Goal: Information Seeking & Learning: Compare options

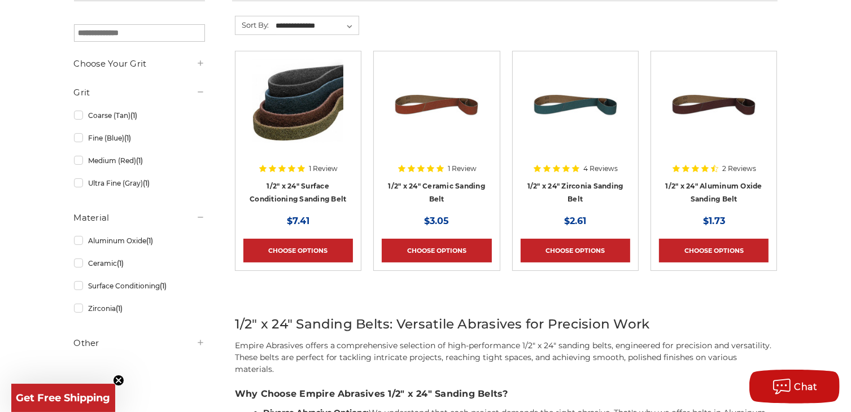
scroll to position [226, 0]
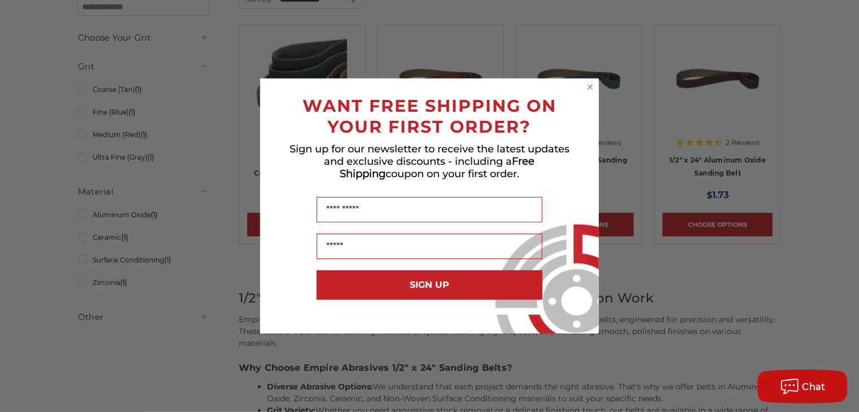
click at [208, 147] on div "Close dialog WANT FREE SHIPPING ON YOUR FIRST ORDER? Sign up for our newsletter…" at bounding box center [429, 206] width 859 height 412
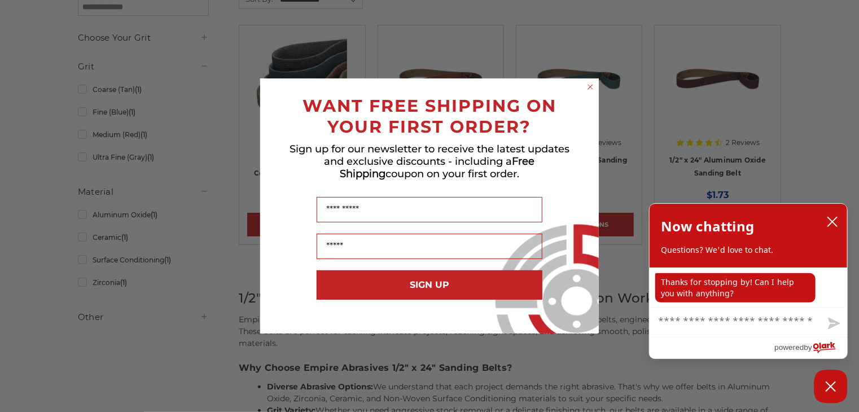
click at [208, 147] on div "Close dialog WANT FREE SHIPPING ON YOUR FIRST ORDER? Sign up for our newsletter…" at bounding box center [429, 206] width 859 height 412
click at [836, 220] on icon "close chatbox" at bounding box center [832, 221] width 11 height 11
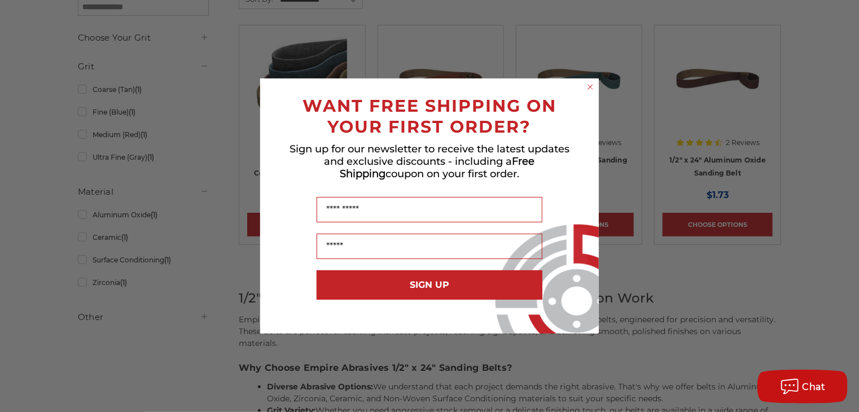
click at [195, 247] on div "Close dialog WANT FREE SHIPPING ON YOUR FIRST ORDER? Sign up for our newsletter…" at bounding box center [429, 206] width 859 height 412
click at [196, 247] on div "Close dialog WANT FREE SHIPPING ON YOUR FIRST ORDER? Sign up for our newsletter…" at bounding box center [429, 206] width 859 height 412
click at [592, 85] on icon "Close dialog" at bounding box center [590, 87] width 5 height 5
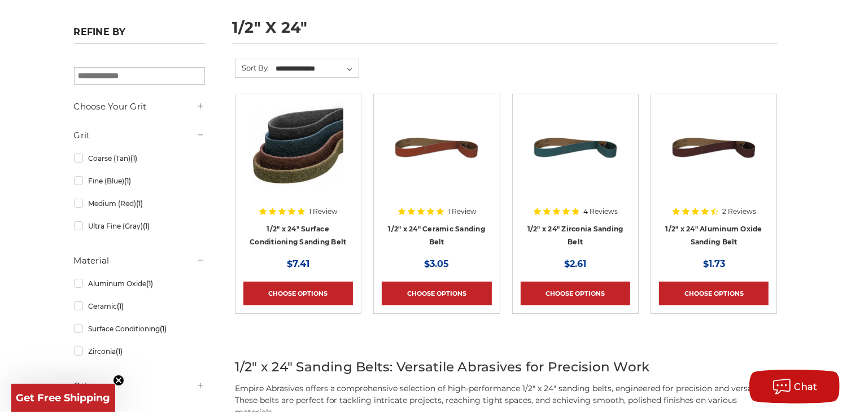
scroll to position [0, 0]
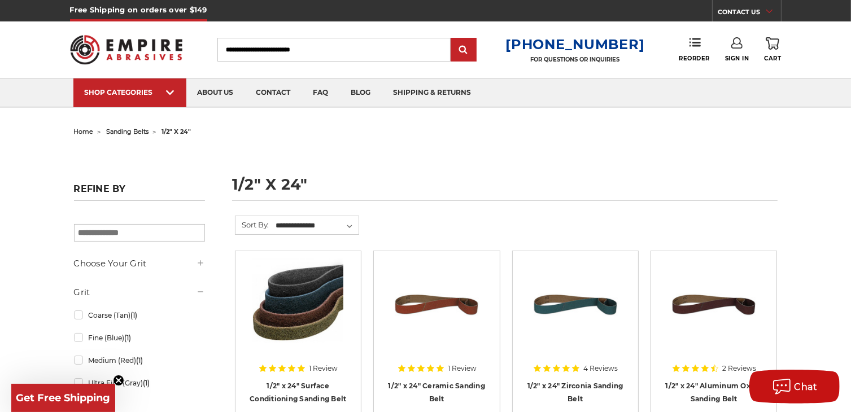
click at [252, 181] on h1 "1/2" x 24"" at bounding box center [504, 189] width 545 height 24
click at [265, 182] on h1 "1/2" x 24"" at bounding box center [504, 189] width 545 height 24
click at [263, 184] on h1 "1/2" x 24"" at bounding box center [504, 189] width 545 height 24
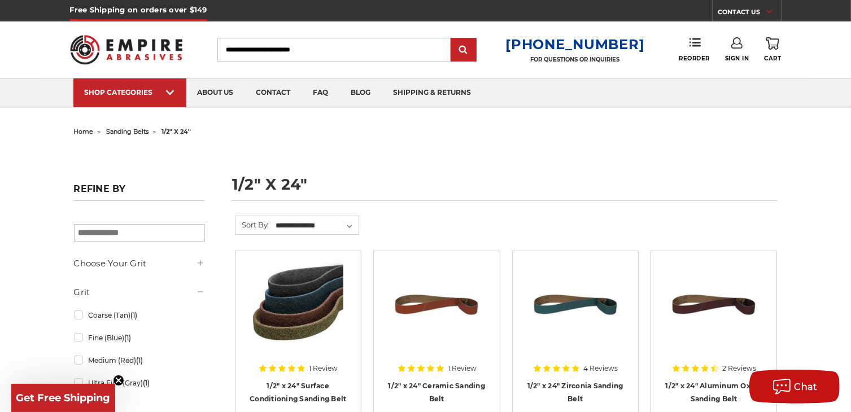
click at [310, 188] on h1 "1/2" x 24"" at bounding box center [504, 189] width 545 height 24
click at [342, 50] on input "Search" at bounding box center [333, 50] width 233 height 24
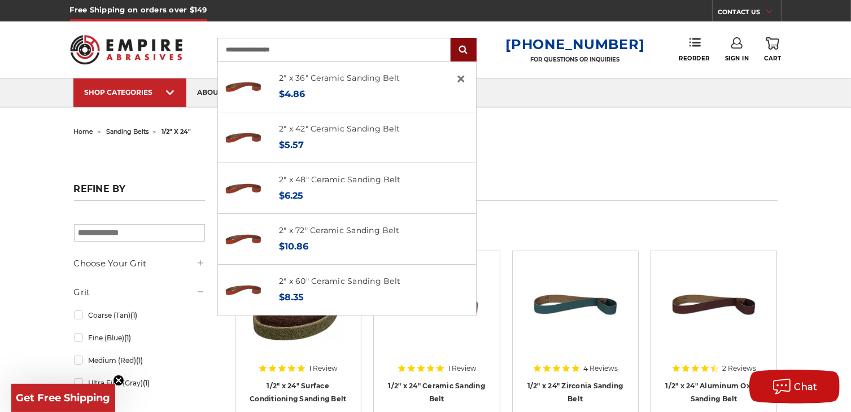
type input "**********"
click at [470, 47] on input "submit" at bounding box center [463, 50] width 23 height 23
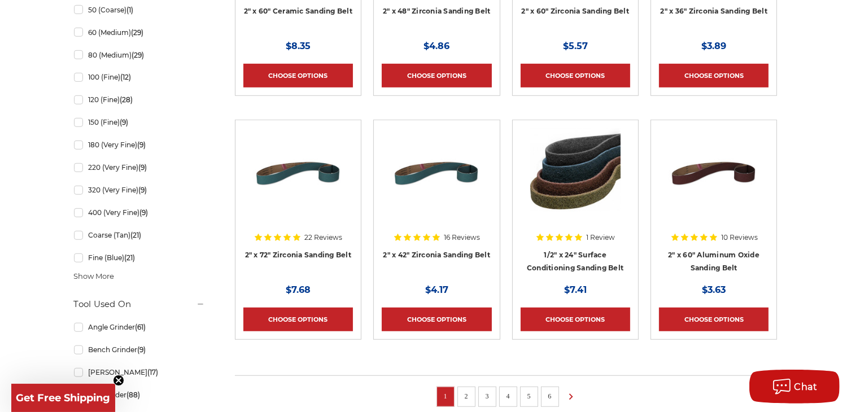
scroll to position [715, 0]
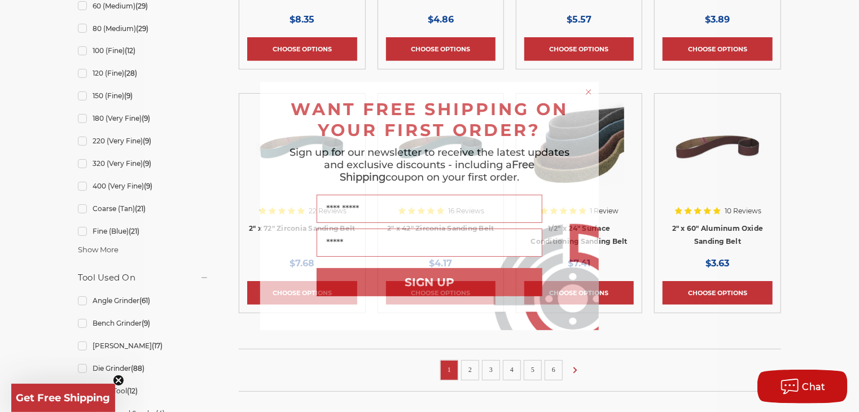
click at [589, 88] on circle "Close dialog" at bounding box center [589, 92] width 11 height 11
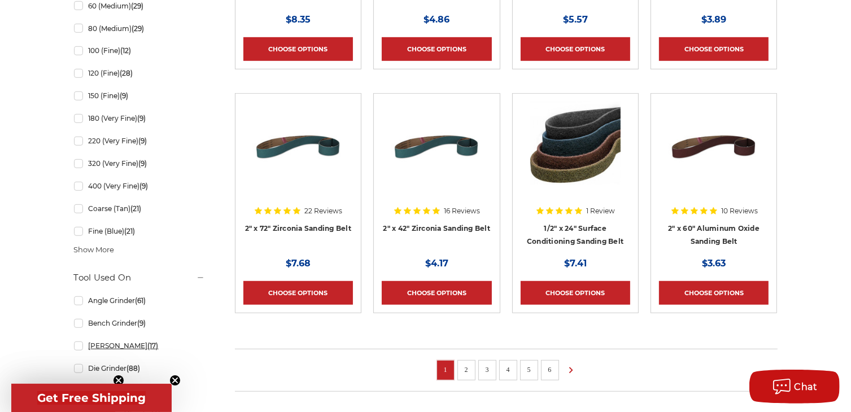
click at [79, 345] on link "Bench Sander (17)" at bounding box center [139, 346] width 131 height 20
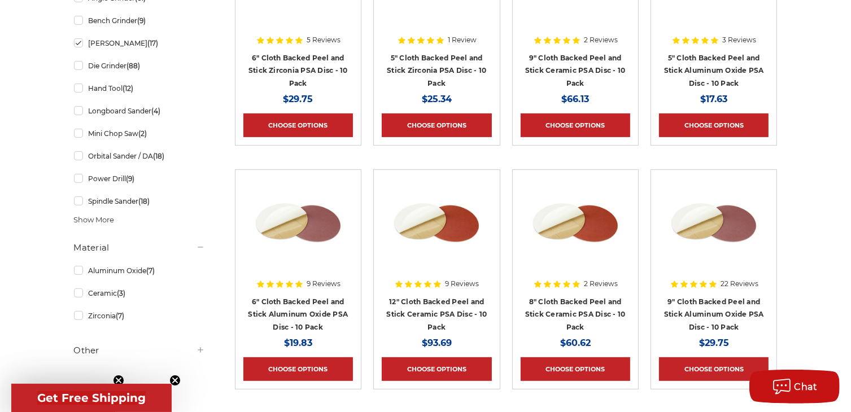
scroll to position [282, 0]
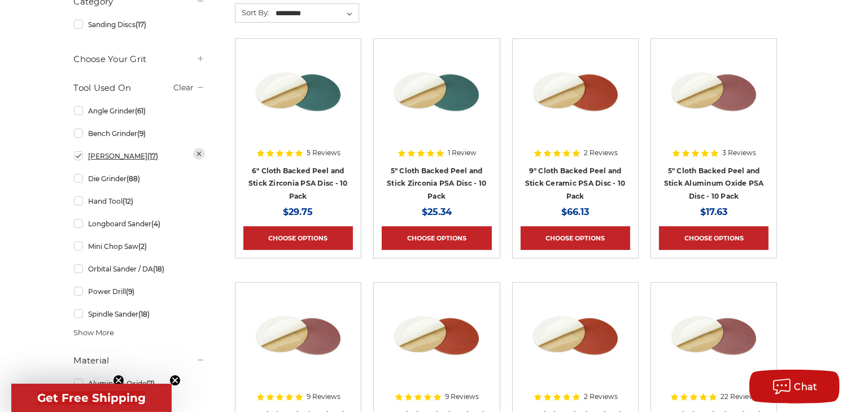
click at [78, 157] on link "Bench Sander (17)" at bounding box center [139, 156] width 131 height 20
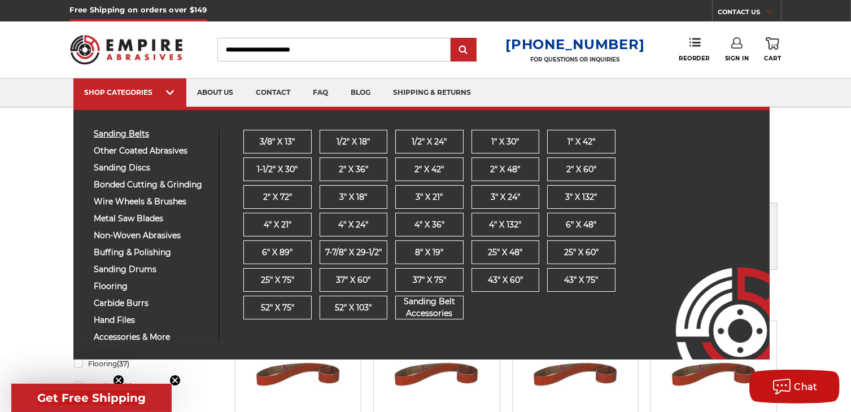
click at [142, 132] on span "sanding belts" at bounding box center [152, 134] width 117 height 8
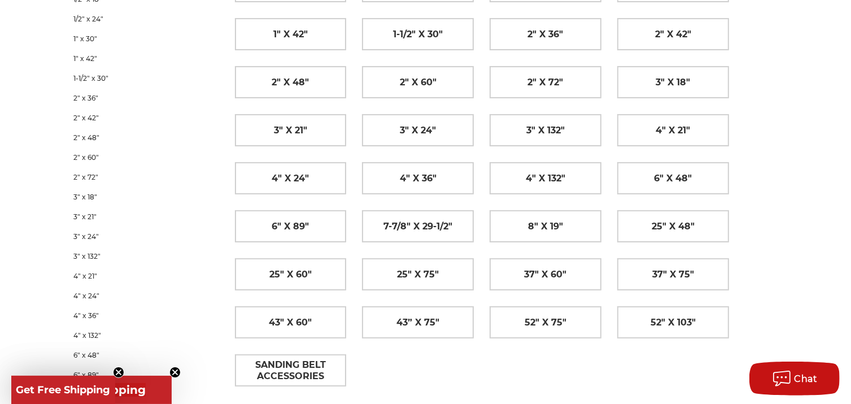
scroll to position [169, 0]
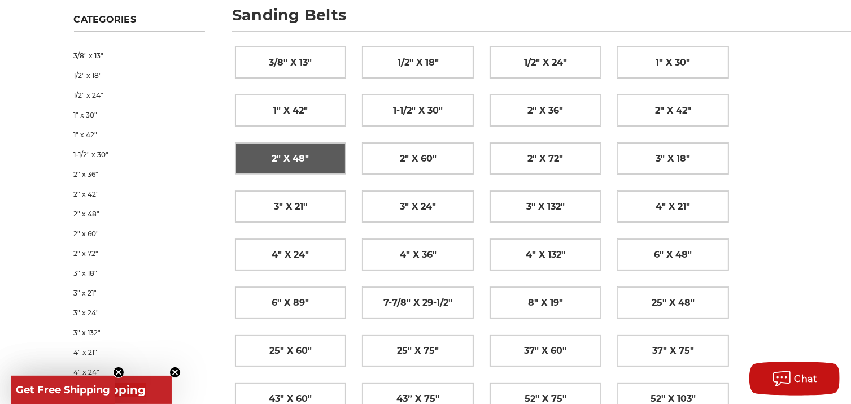
click at [282, 151] on span "2" x 48"" at bounding box center [289, 158] width 37 height 19
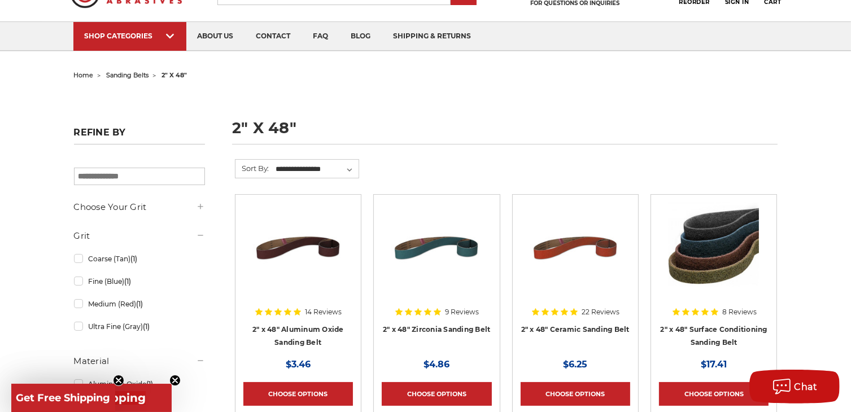
scroll to position [113, 0]
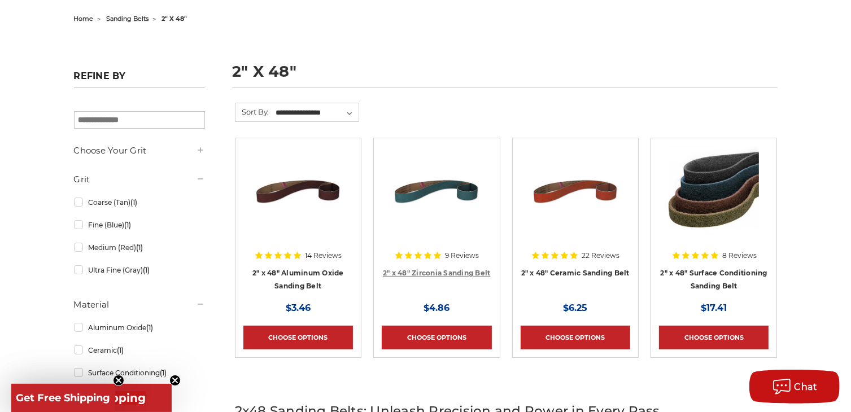
click at [462, 271] on link "2" x 48" Zirconia Sanding Belt" at bounding box center [437, 273] width 108 height 8
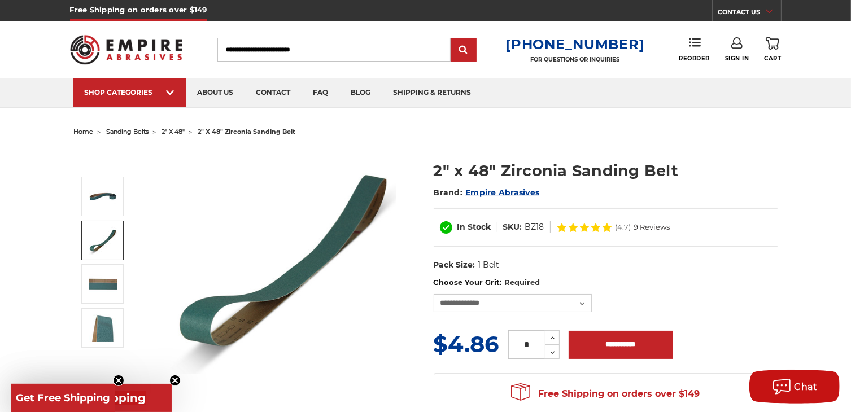
click at [110, 230] on img at bounding box center [103, 240] width 28 height 28
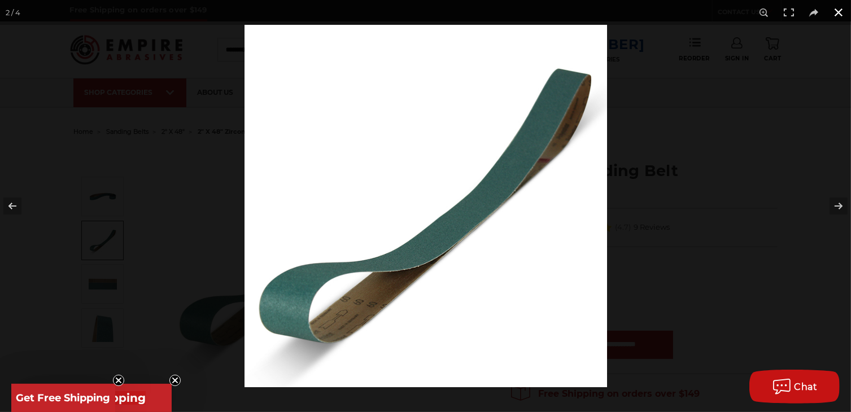
click at [838, 11] on button at bounding box center [838, 12] width 25 height 25
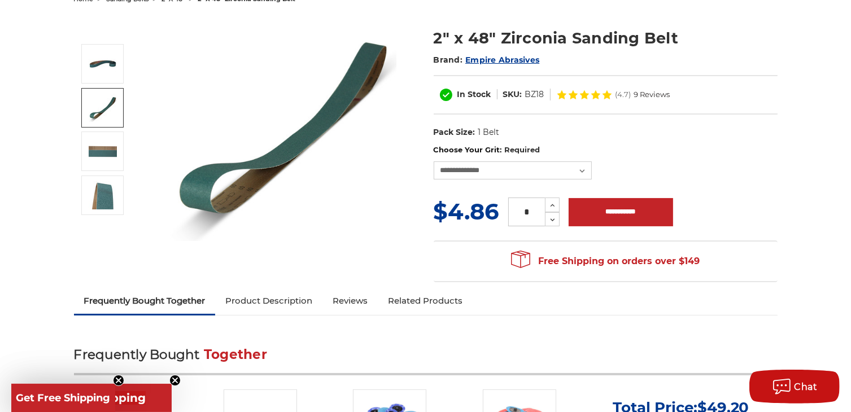
scroll to position [113, 0]
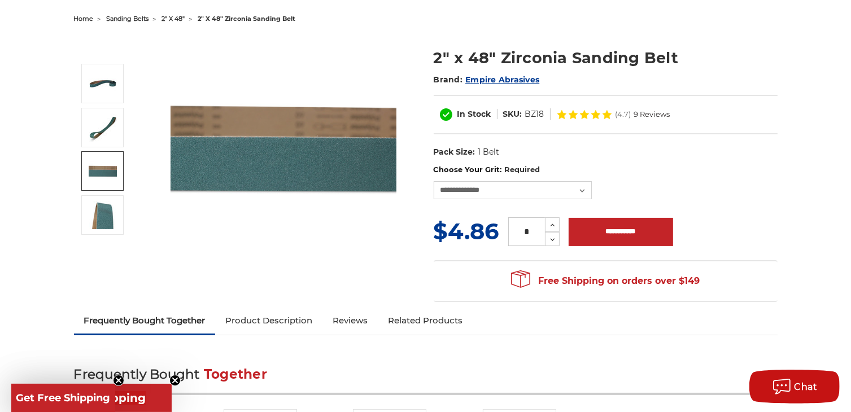
click at [102, 162] on img at bounding box center [103, 171] width 28 height 28
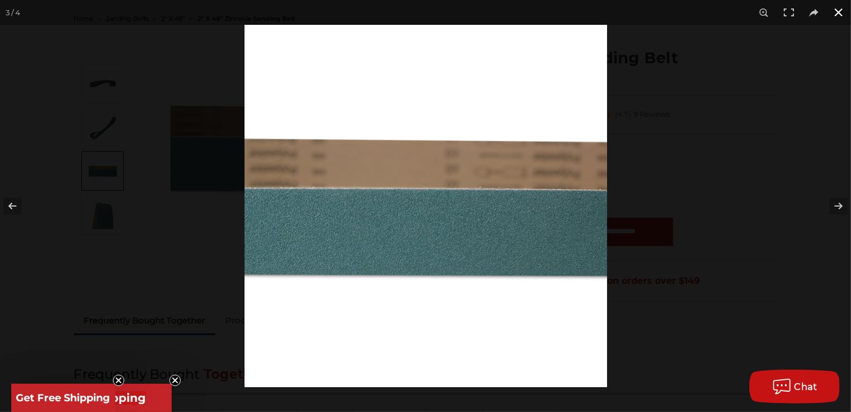
click at [838, 10] on button at bounding box center [838, 12] width 25 height 25
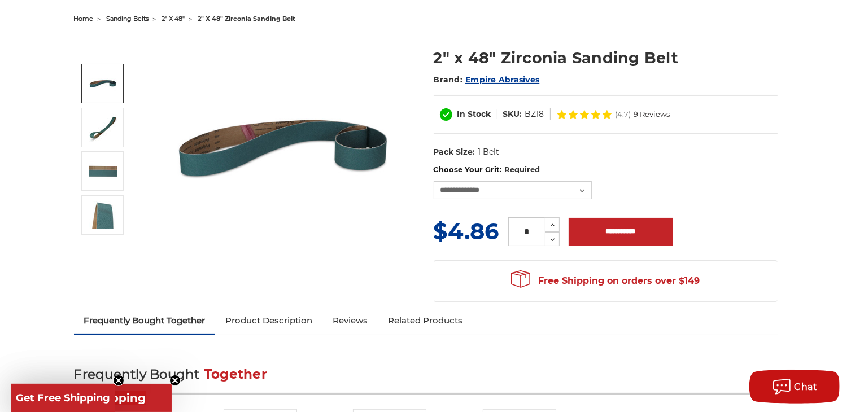
click at [205, 150] on img at bounding box center [283, 148] width 226 height 226
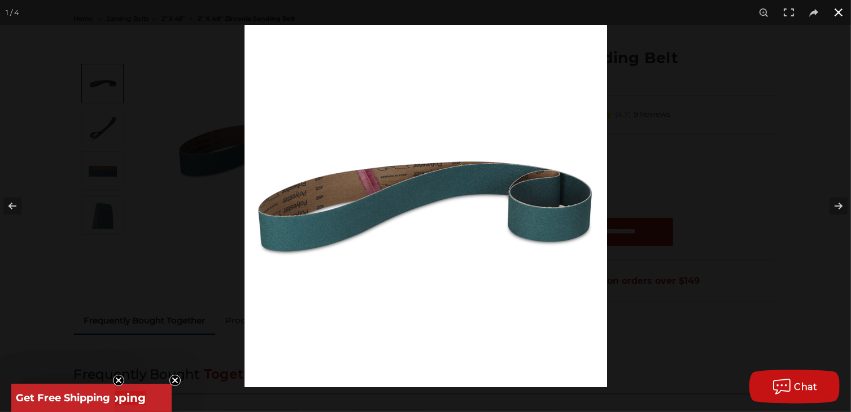
click at [841, 8] on button at bounding box center [838, 12] width 25 height 25
